Goal: Check status: Check status

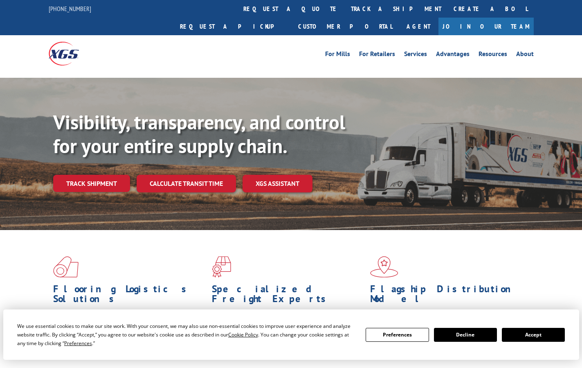
click at [64, 175] on link "Track shipment" at bounding box center [91, 183] width 77 height 17
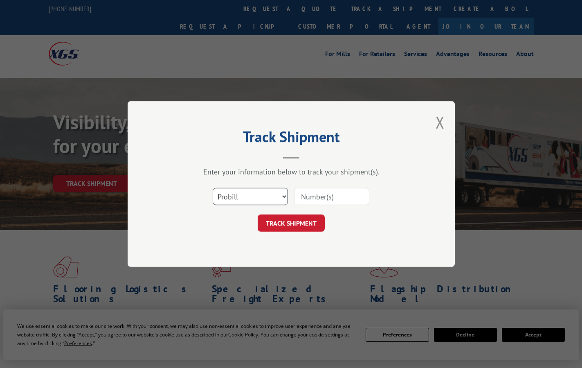
click at [274, 192] on select "Select category... Probill BOL PO" at bounding box center [250, 196] width 75 height 17
select select "bol"
click at [213, 188] on select "Select category... Probill BOL PO" at bounding box center [250, 196] width 75 height 17
click at [337, 201] on input at bounding box center [331, 196] width 75 height 17
paste input "7073558"
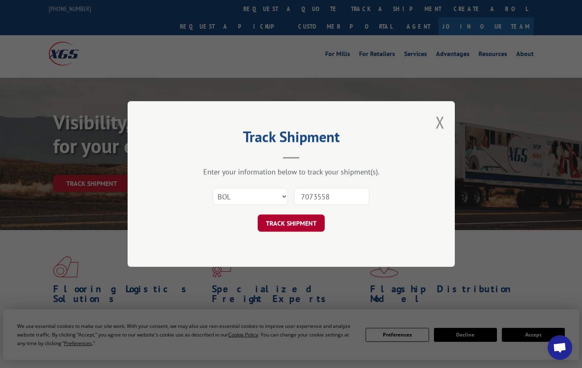
type input "7073558"
click at [302, 222] on button "TRACK SHIPMENT" at bounding box center [291, 222] width 67 height 17
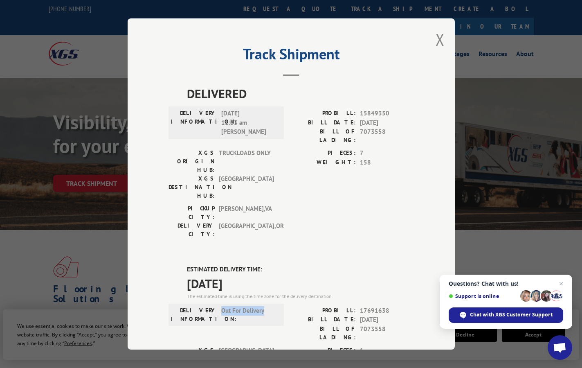
drag, startPoint x: 218, startPoint y: 264, endPoint x: 261, endPoint y: 262, distance: 43.0
click at [261, 306] on span "Out For Delivery" at bounding box center [248, 314] width 55 height 17
copy span "Out For Delivery"
drag, startPoint x: 193, startPoint y: 56, endPoint x: 194, endPoint y: 48, distance: 7.8
click at [193, 56] on h2 "Track Shipment" at bounding box center [290, 56] width 245 height 16
